Goal: Task Accomplishment & Management: Manage account settings

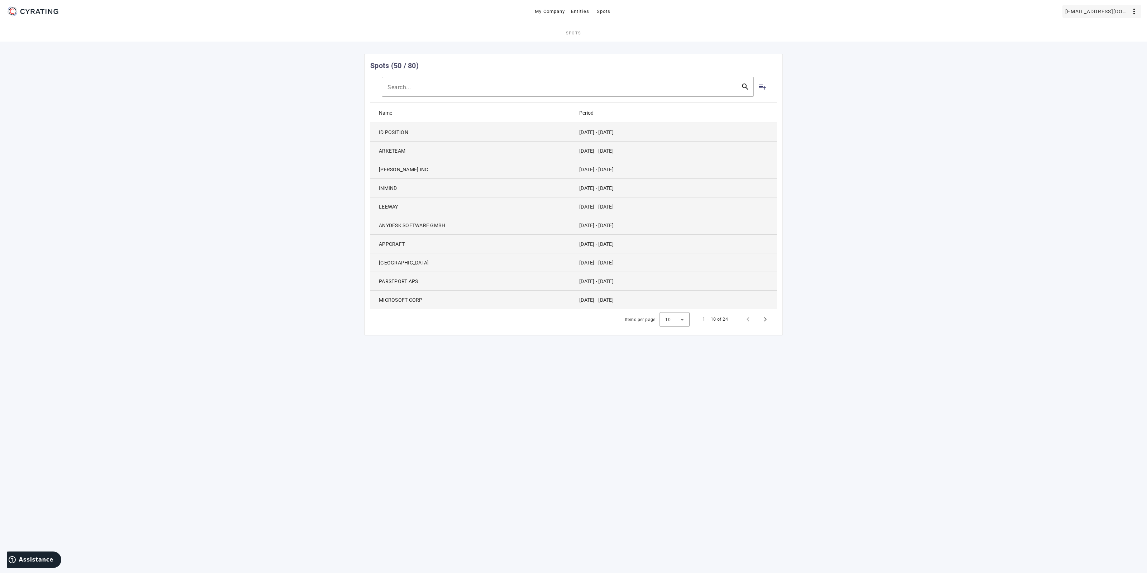
click at [1105, 11] on span "[EMAIL_ADDRESS][DOMAIN_NAME]" at bounding box center [1097, 11] width 64 height 11
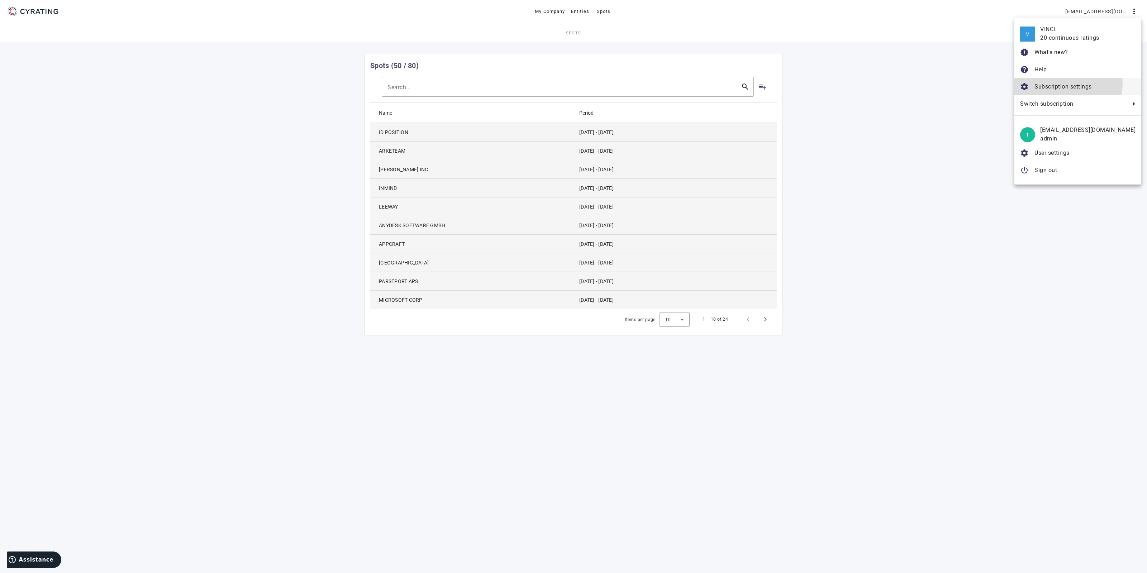
click at [1086, 84] on span "Subscription settings" at bounding box center [1062, 86] width 57 height 7
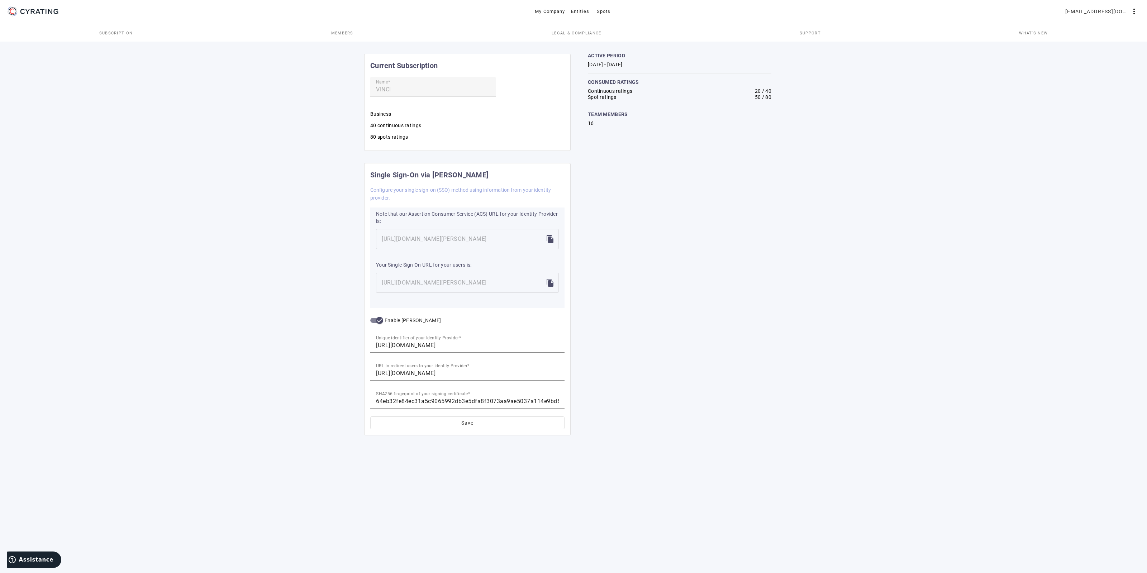
drag, startPoint x: 608, startPoint y: 66, endPoint x: 625, endPoint y: 64, distance: 16.2
click at [625, 64] on div "[DATE] - [DATE]" at bounding box center [679, 65] width 183 height 6
drag, startPoint x: 709, startPoint y: 106, endPoint x: 713, endPoint y: 111, distance: 7.1
click at [709, 107] on div "active period [DATE] - [DATE] consumed ratings Continuous ratings 20 / 40 Spot …" at bounding box center [679, 89] width 183 height 73
drag, startPoint x: 585, startPoint y: 64, endPoint x: 647, endPoint y: 64, distance: 61.6
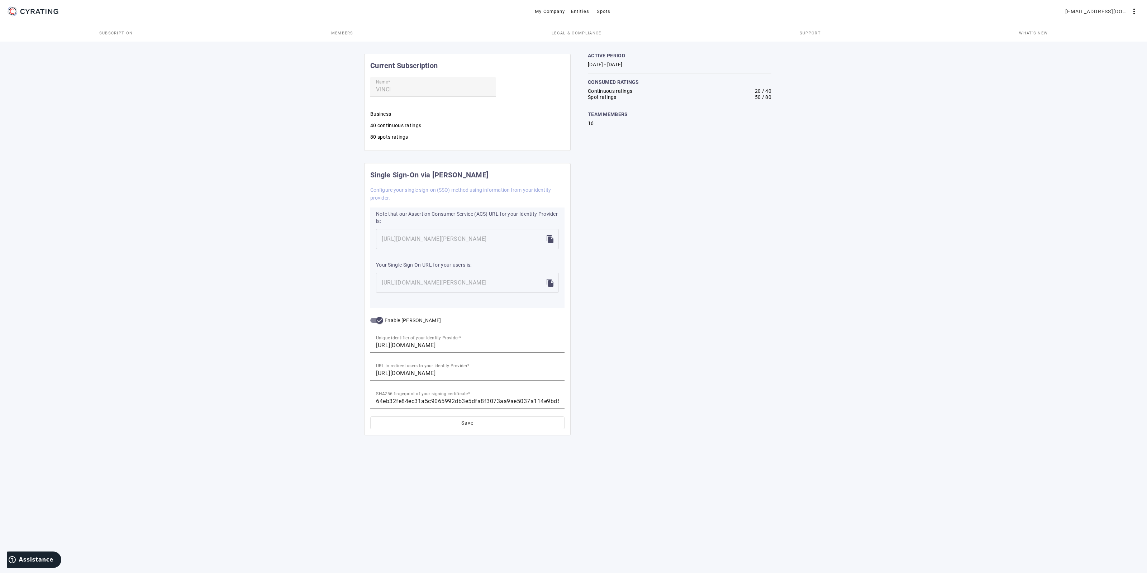
click at [647, 64] on subscription-analytics "active period [DATE] - [DATE] consumed ratings Continuous ratings 20 / 40 Spot …" at bounding box center [679, 89] width 206 height 73
click at [647, 65] on div "[DATE] - [DATE]" at bounding box center [679, 65] width 183 height 6
drag, startPoint x: 632, startPoint y: 64, endPoint x: 584, endPoint y: 66, distance: 48.0
click at [584, 66] on subscription-analytics "active period [DATE] - [DATE] consumed ratings Continuous ratings 20 / 40 Spot …" at bounding box center [679, 89] width 206 height 73
